Goal: Task Accomplishment & Management: Use online tool/utility

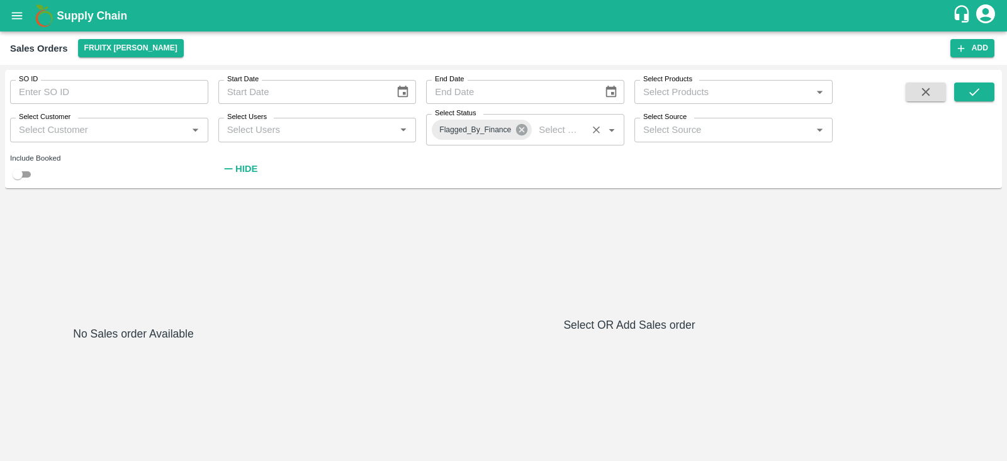
click at [519, 126] on icon at bounding box center [521, 129] width 11 height 11
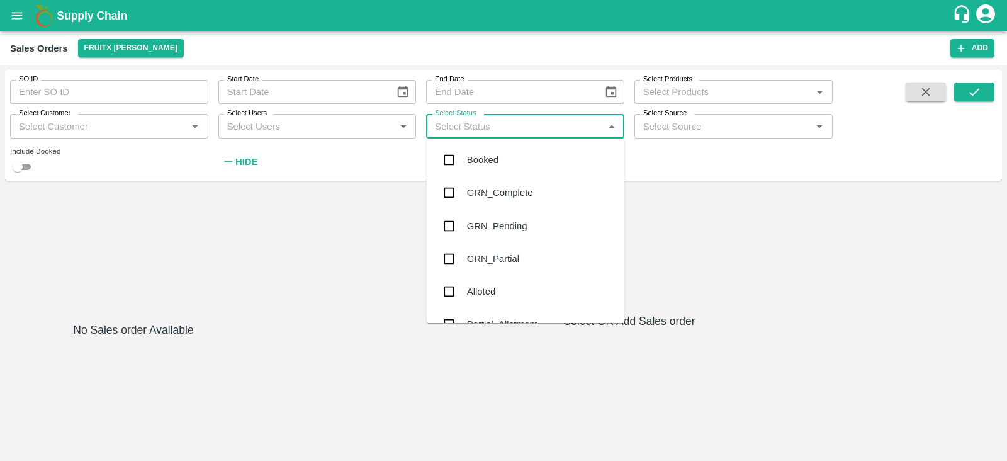
click at [501, 126] on input "Select Status" at bounding box center [515, 126] width 170 height 16
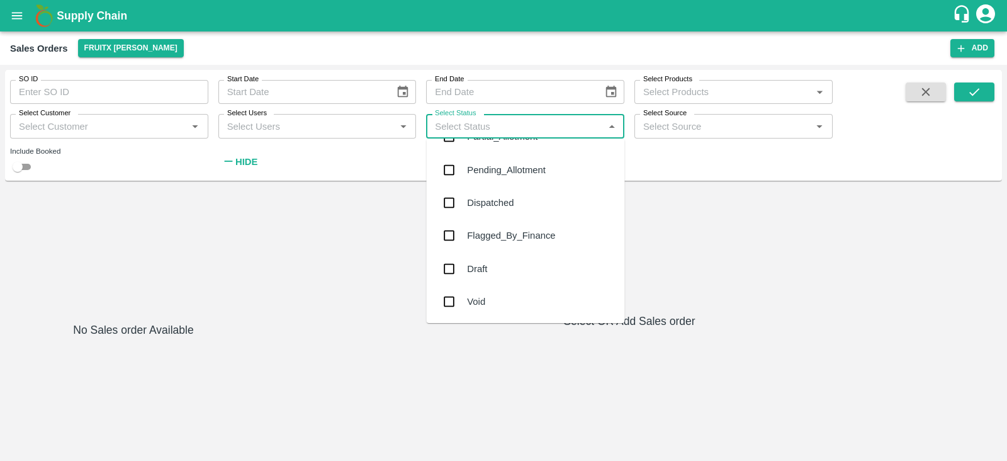
click at [508, 232] on div "Flagged_By_Finance" at bounding box center [511, 235] width 88 height 14
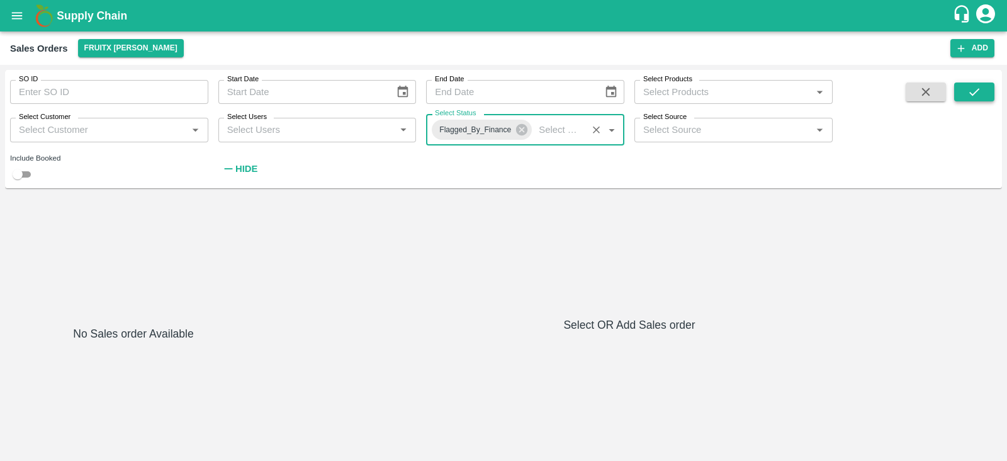
click at [978, 97] on icon "submit" at bounding box center [974, 92] width 14 height 14
click at [985, 91] on button "submit" at bounding box center [974, 91] width 40 height 19
click at [126, 43] on button "FruitX [PERSON_NAME]" at bounding box center [131, 48] width 106 height 18
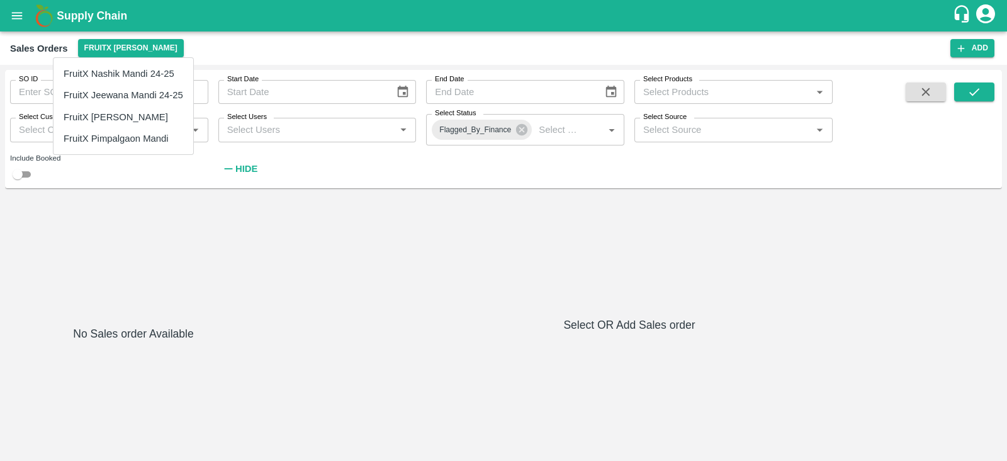
click at [968, 92] on div at bounding box center [503, 230] width 1007 height 461
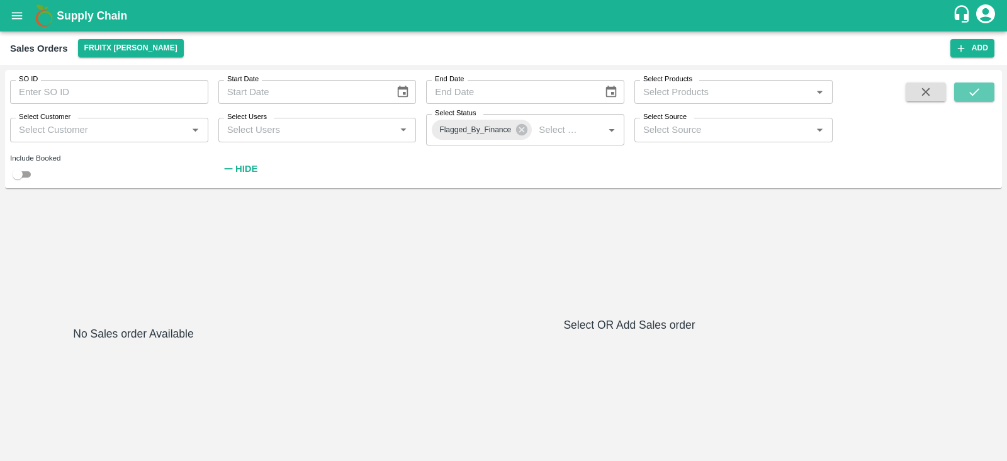
click at [968, 92] on icon "submit" at bounding box center [974, 92] width 14 height 14
